Goal: Find contact information: Find contact information

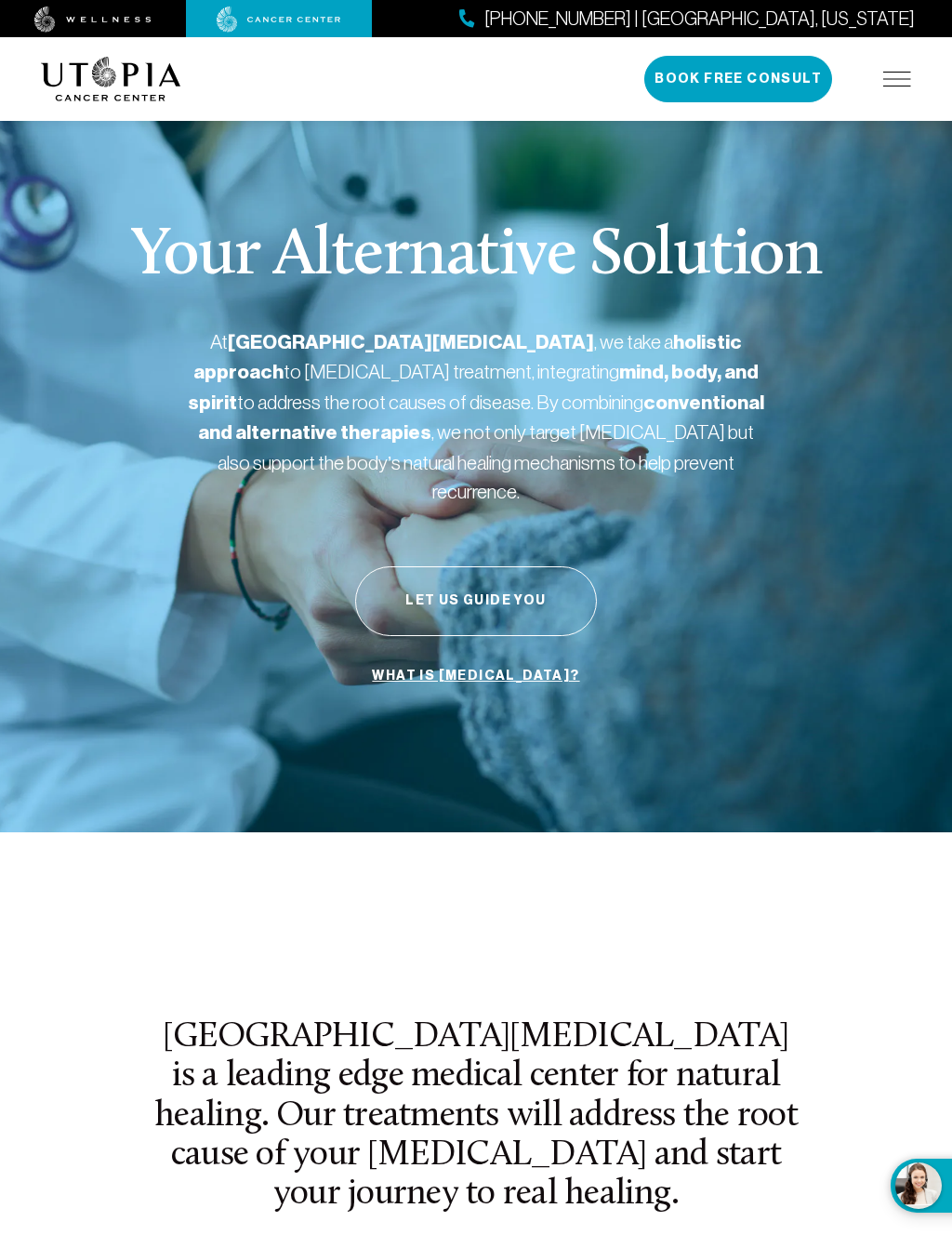
click at [797, 291] on p "Your Alternative Solution" at bounding box center [475, 256] width 691 height 67
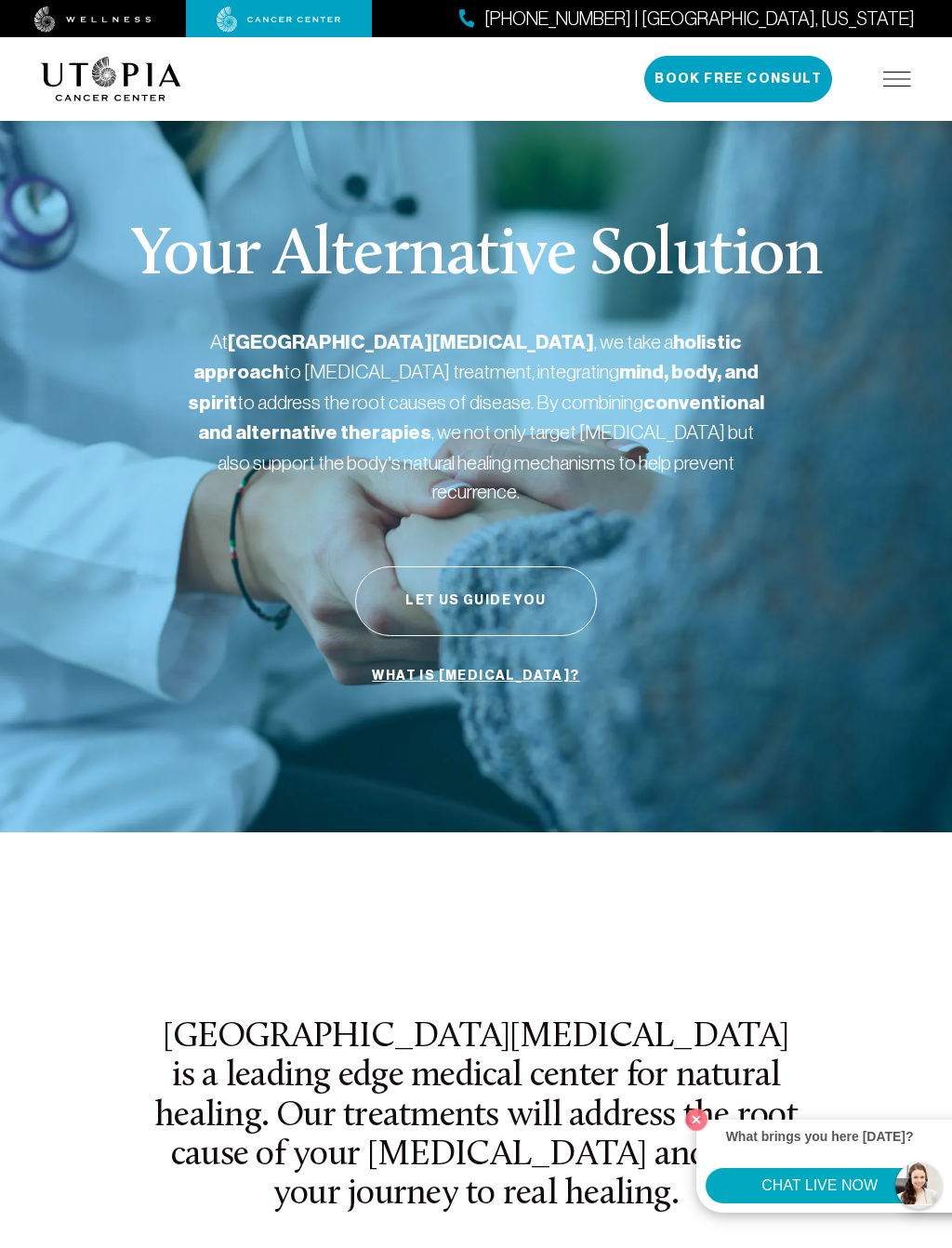
click at [689, 291] on p "Your Alternative Solution" at bounding box center [475, 256] width 691 height 67
click at [798, 291] on p "Your Alternative Solution" at bounding box center [475, 256] width 691 height 67
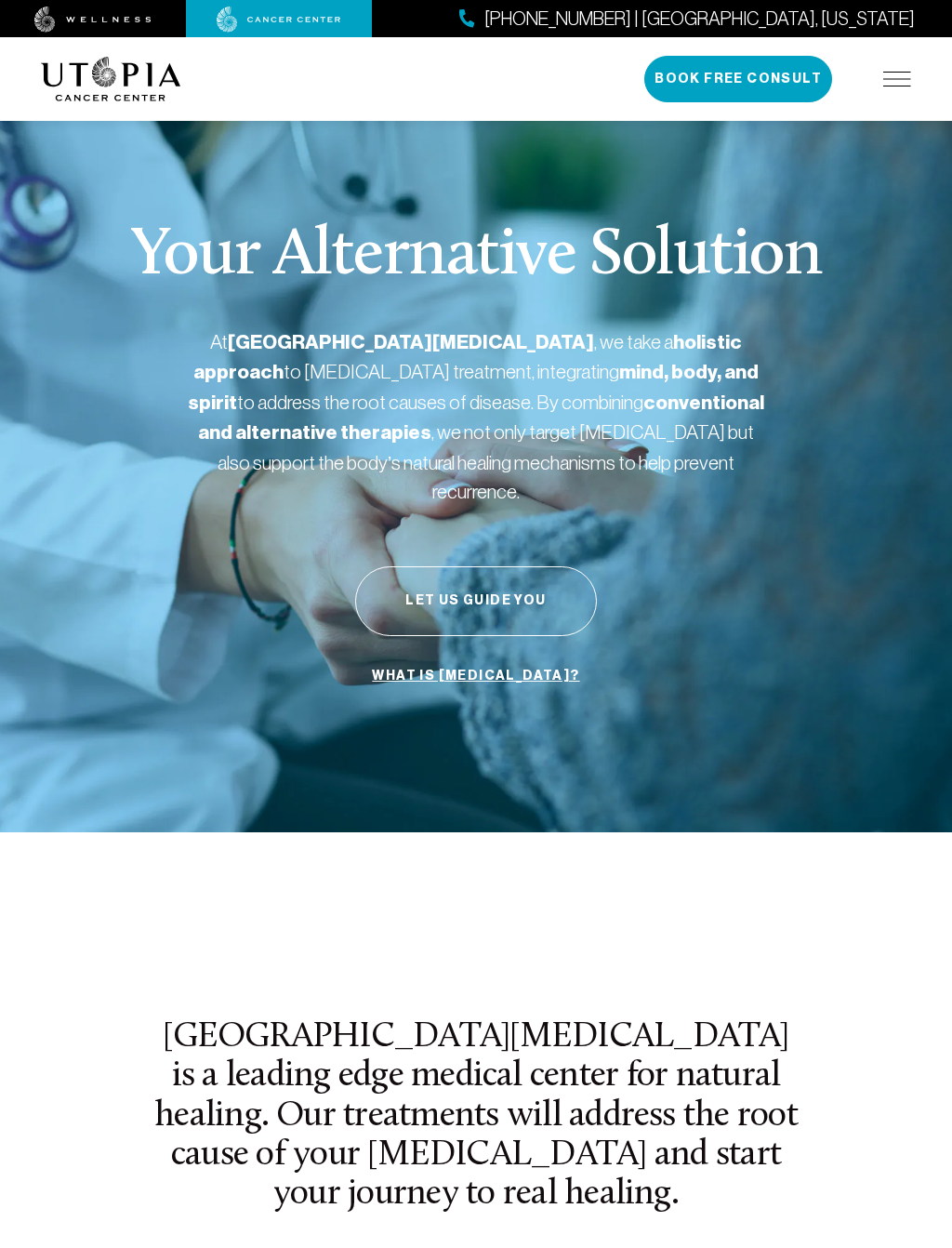
click at [188, 678] on div "Your Alternative Solution At [GEOGRAPHIC_DATA][MEDICAL_DATA] , we take a holist…" at bounding box center [476, 457] width 871 height 749
click at [914, 24] on span "[PHONE_NUMBER] | [GEOGRAPHIC_DATA], [US_STATE]" at bounding box center [699, 19] width 430 height 27
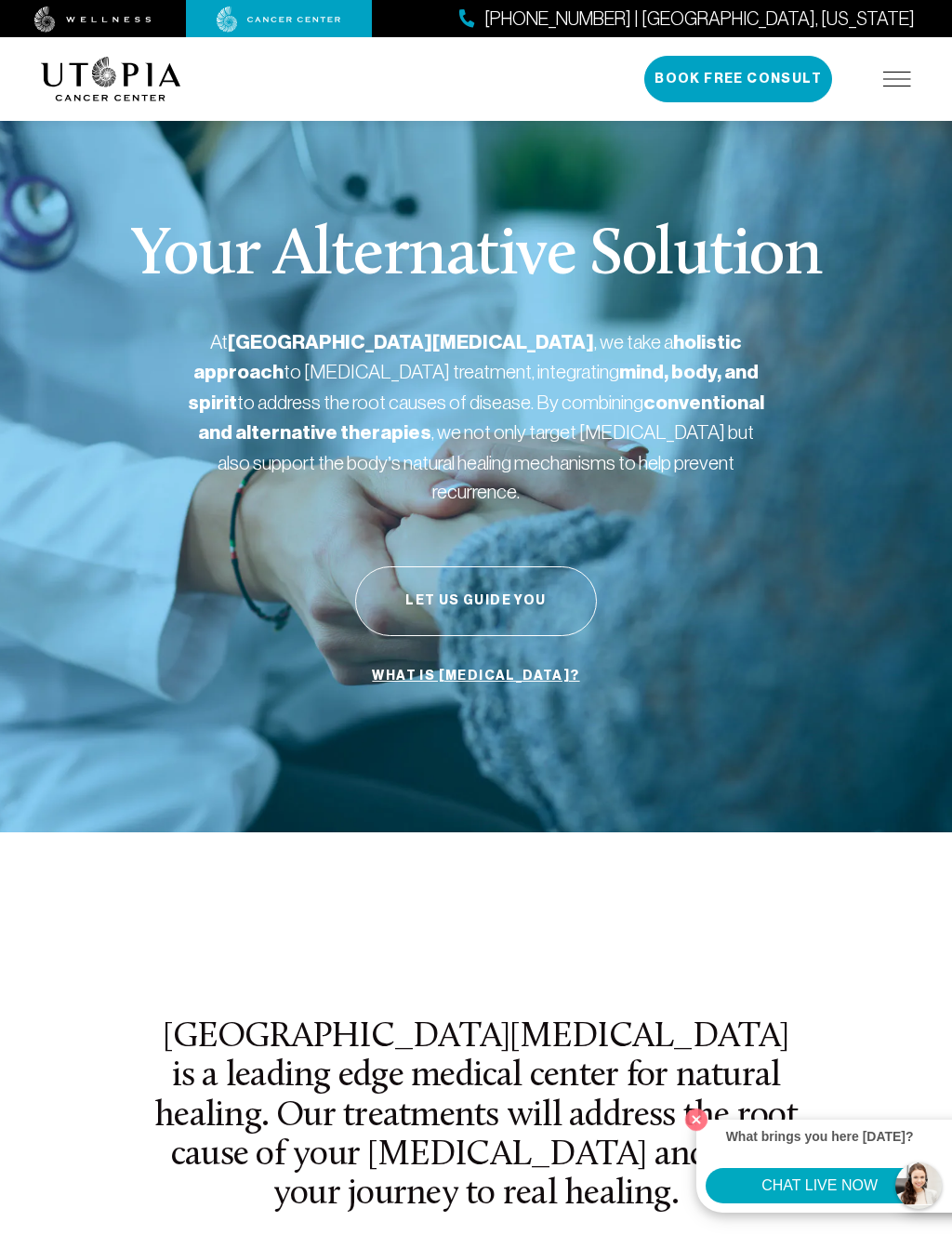
click at [694, 291] on p "Your Alternative Solution" at bounding box center [475, 256] width 691 height 67
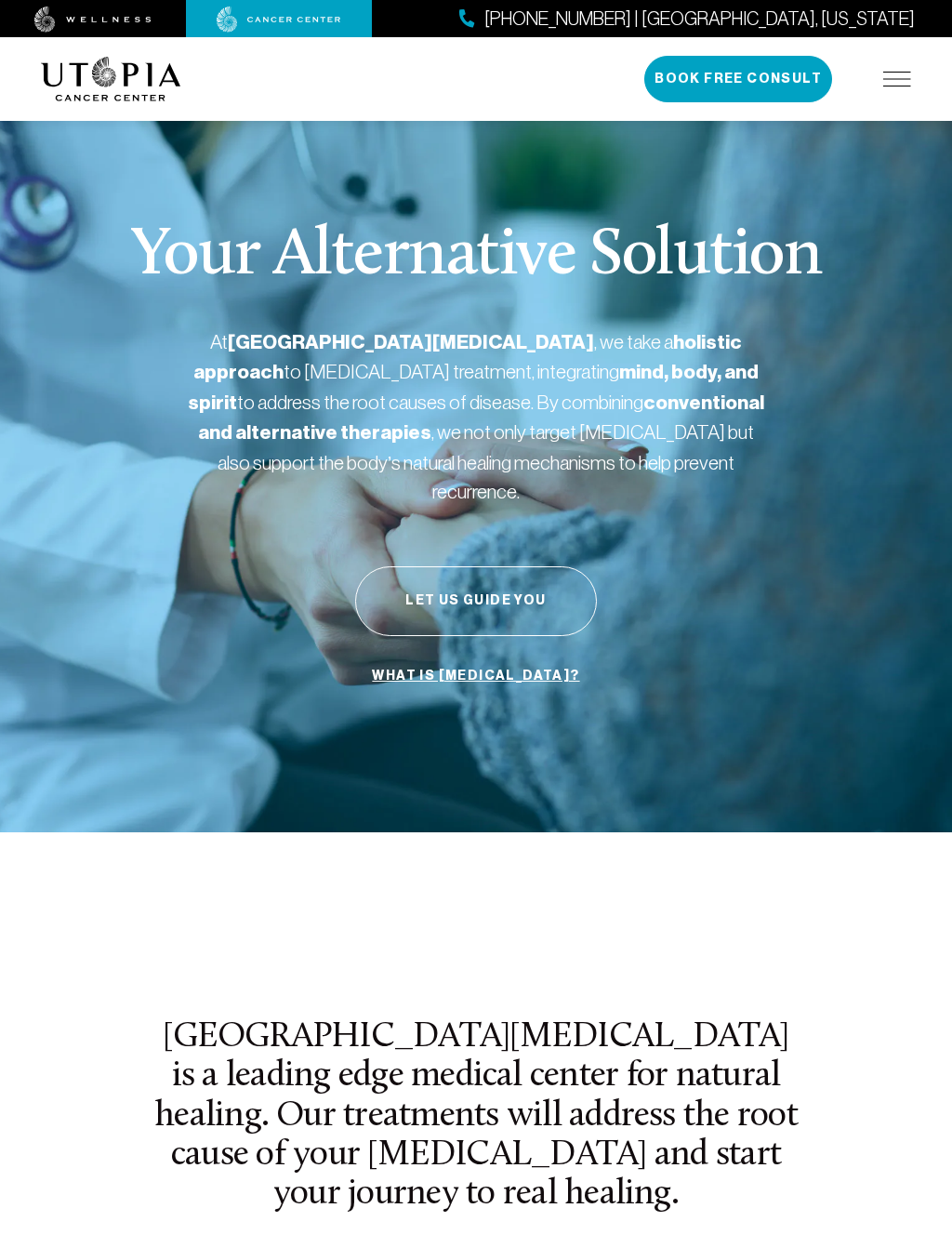
click at [31, 28] on link at bounding box center [93, 18] width 186 height 28
